Goal: Leave review/rating: Share an evaluation or opinion about a product, service, or content

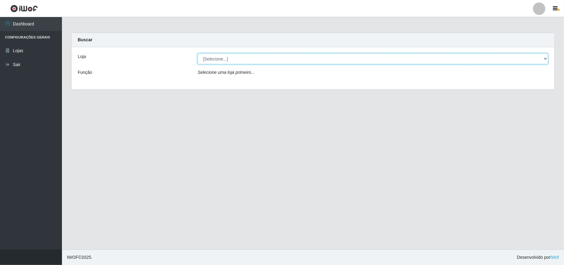
click at [546, 59] on select "[Selecione...] Bemais Supermercados - B11 Manaíra" at bounding box center [373, 58] width 351 height 11
select select "409"
click at [198, 53] on select "[Selecione...] Bemais Supermercados - B11 Manaíra" at bounding box center [373, 58] width 351 height 11
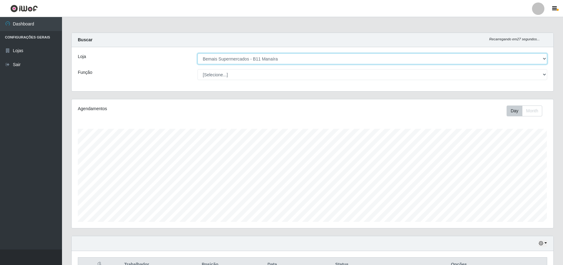
scroll to position [65, 0]
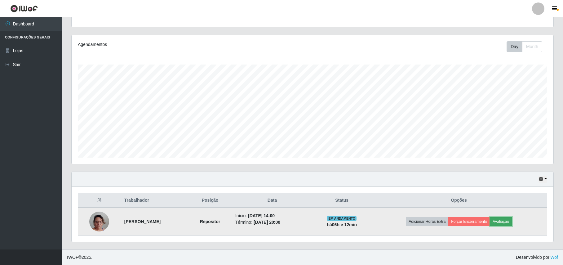
click at [511, 220] on button "Avaliação" at bounding box center [501, 221] width 22 height 9
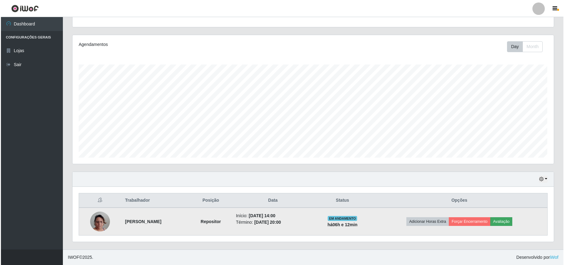
scroll to position [129, 477]
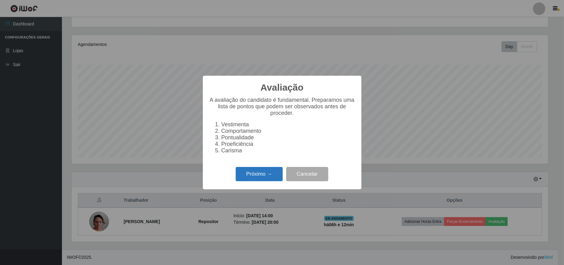
click at [262, 181] on button "Próximo →" at bounding box center [259, 174] width 47 height 15
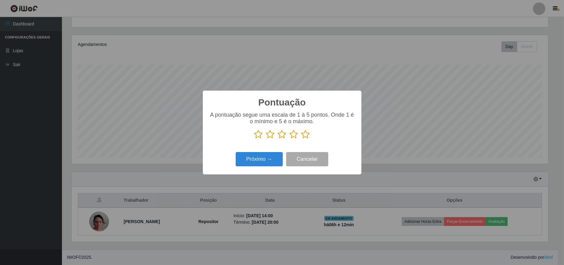
click at [306, 136] on icon at bounding box center [306, 134] width 9 height 9
click at [302, 139] on input "radio" at bounding box center [302, 139] width 0 height 0
click at [262, 156] on button "Próximo →" at bounding box center [259, 159] width 47 height 15
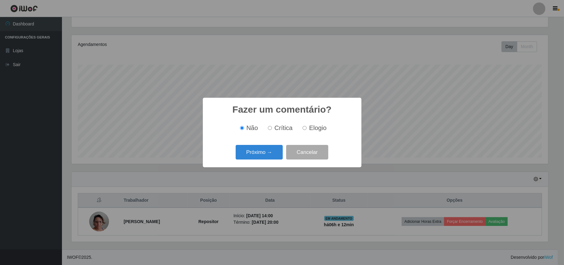
drag, startPoint x: 306, startPoint y: 126, endPoint x: 293, endPoint y: 134, distance: 15.3
click at [307, 126] on label "Elogio" at bounding box center [313, 127] width 26 height 7
click at [307, 126] on input "Elogio" at bounding box center [305, 128] width 4 height 4
radio input "true"
click at [261, 152] on button "Próximo →" at bounding box center [259, 152] width 47 height 15
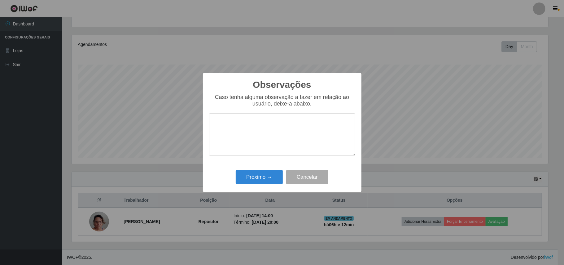
click at [265, 134] on textarea at bounding box center [282, 134] width 146 height 42
type textarea "OTIMO TRABALHO."
click at [253, 179] on button "Próximo →" at bounding box center [259, 177] width 47 height 15
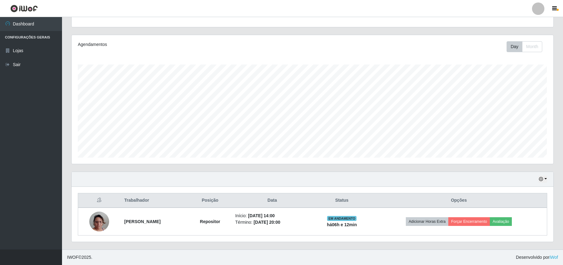
scroll to position [129, 481]
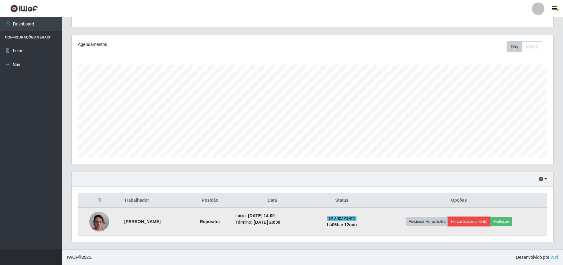
click at [469, 221] on button "Forçar Encerramento" at bounding box center [469, 221] width 42 height 9
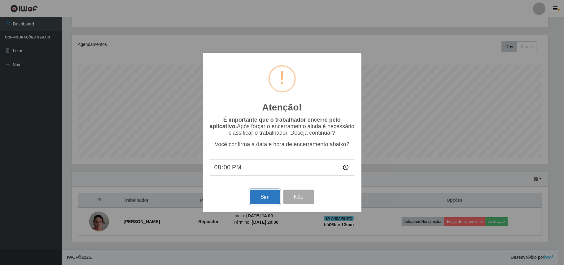
click at [265, 198] on button "Sim" at bounding box center [265, 196] width 30 height 15
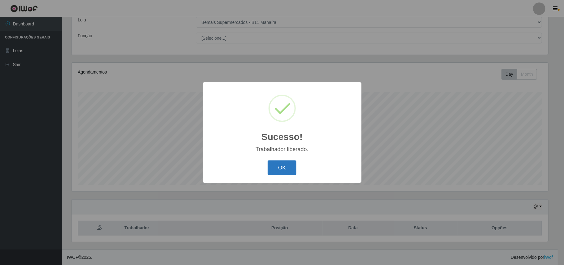
click at [286, 171] on button "OK" at bounding box center [282, 167] width 29 height 15
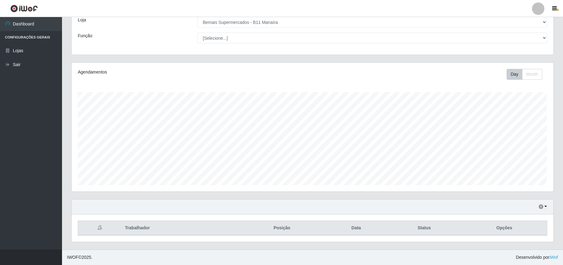
scroll to position [37, 0]
click at [544, 205] on button "button" at bounding box center [542, 206] width 9 height 7
click at [509, 161] on button "1 dia" at bounding box center [522, 156] width 49 height 13
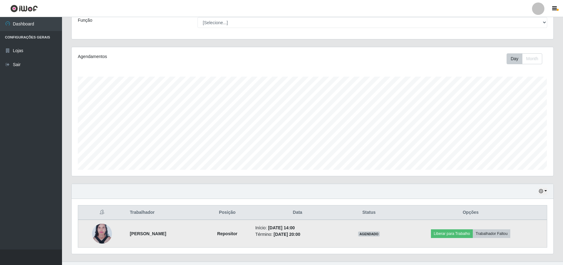
scroll to position [65, 0]
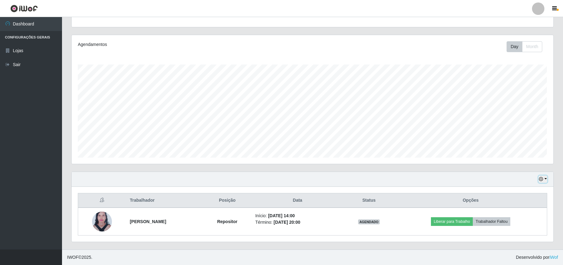
click at [545, 175] on button "button" at bounding box center [542, 178] width 9 height 7
click at [524, 113] on button "Hoje" at bounding box center [522, 116] width 49 height 13
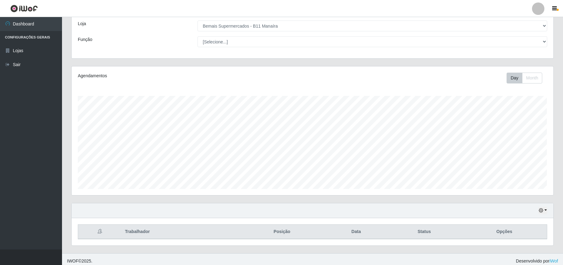
scroll to position [37, 0]
